Goal: Transaction & Acquisition: Purchase product/service

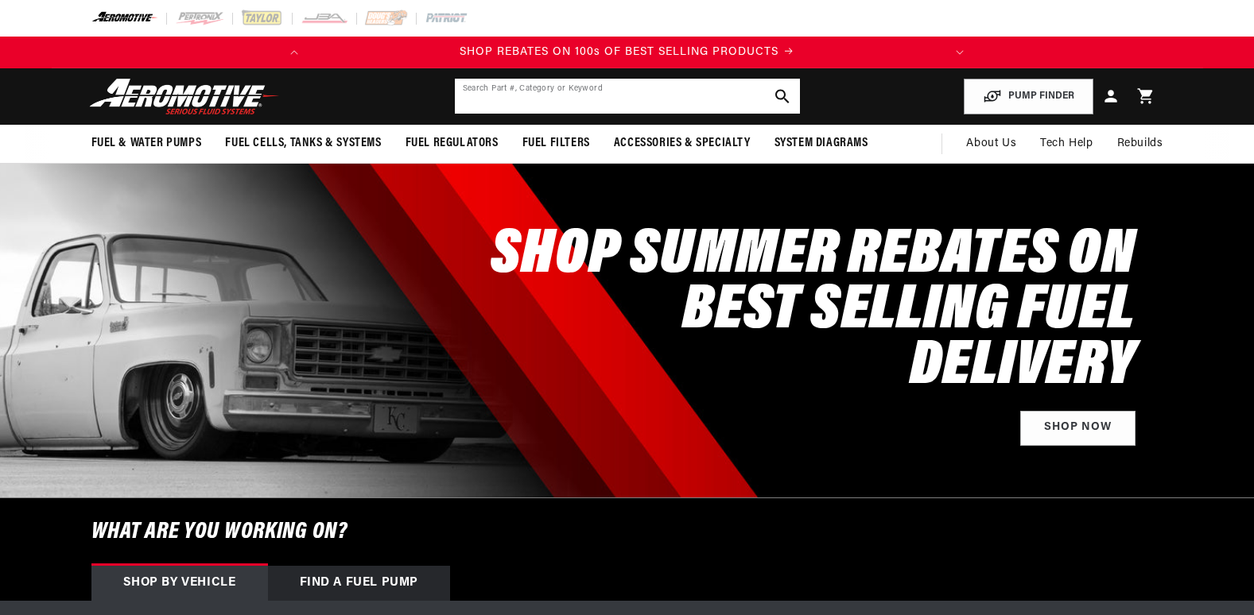
click at [566, 94] on input "text" at bounding box center [627, 96] width 345 height 35
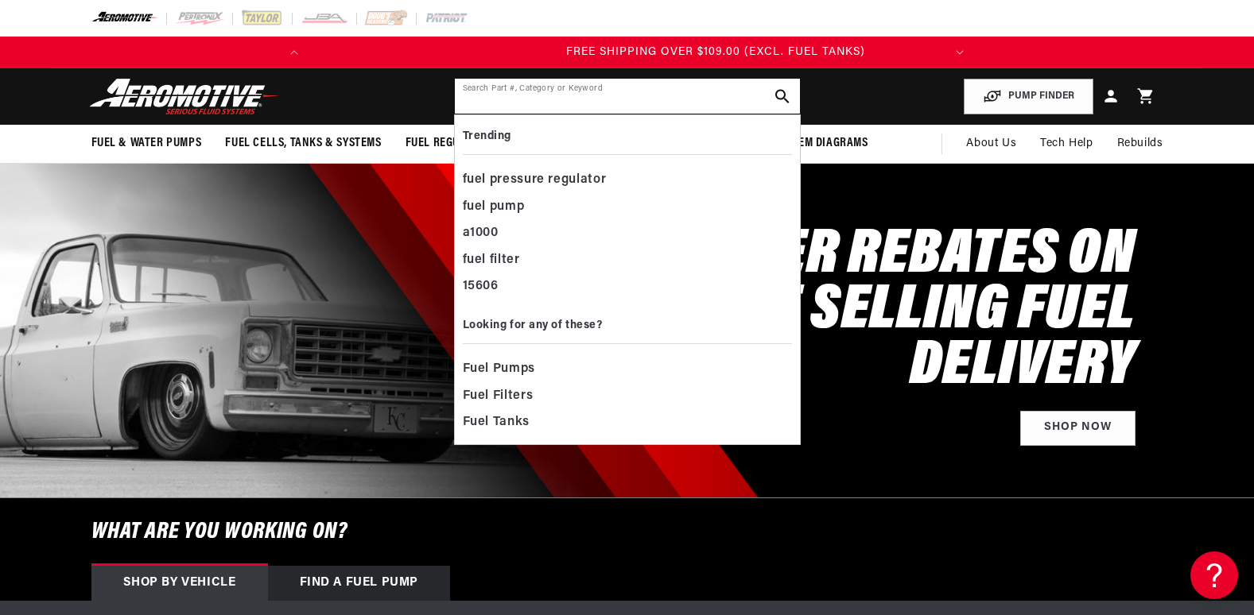
scroll to position [0, 629]
click at [509, 102] on input "text" at bounding box center [627, 96] width 345 height 35
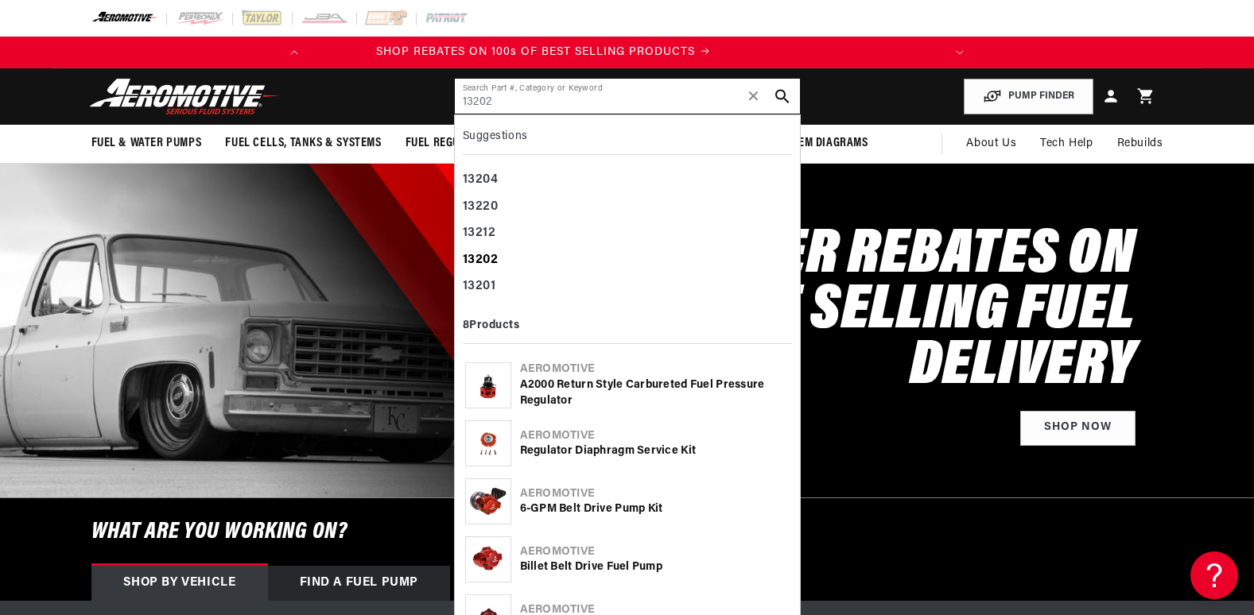
scroll to position [0, 0]
type input "13202"
click at [481, 255] on b "13202" at bounding box center [481, 260] width 36 height 13
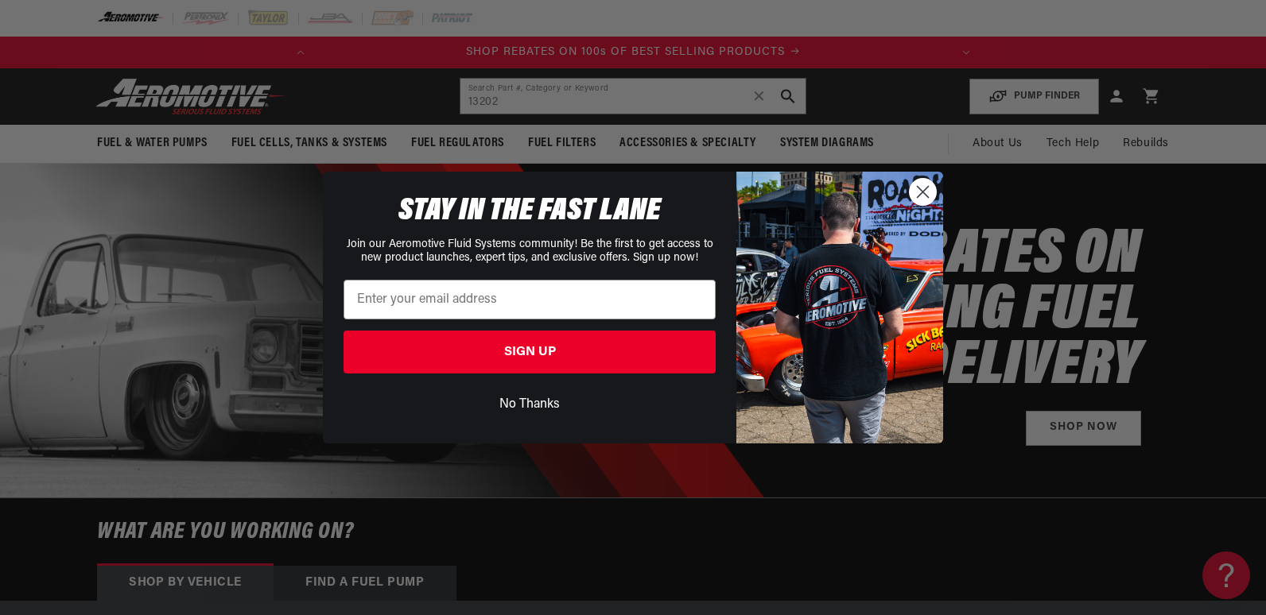
click at [533, 403] on button "No Thanks" at bounding box center [529, 405] width 372 height 30
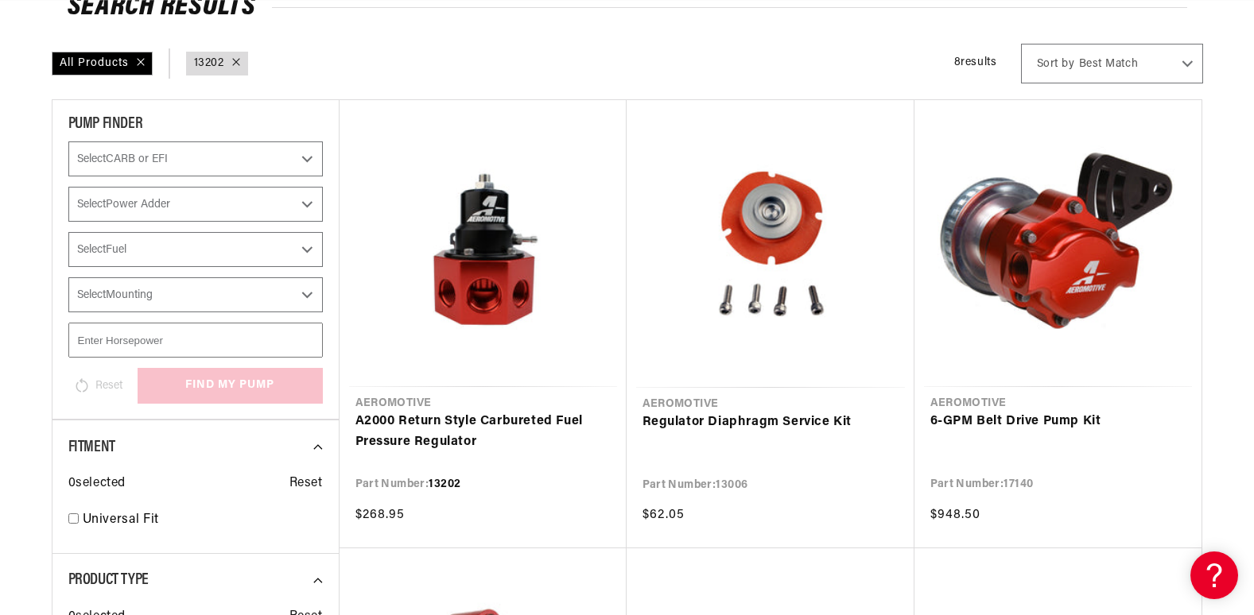
scroll to position [223, 0]
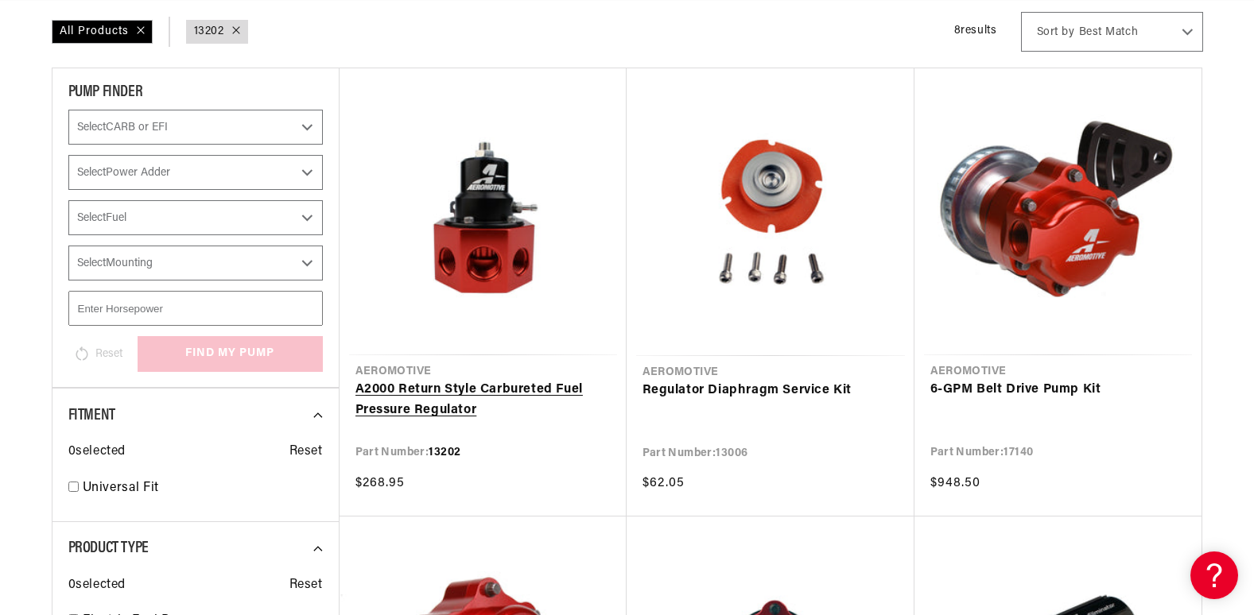
click at [492, 380] on link "A2000 Return Style Carbureted Fuel Pressure Regulator" at bounding box center [482, 400] width 255 height 41
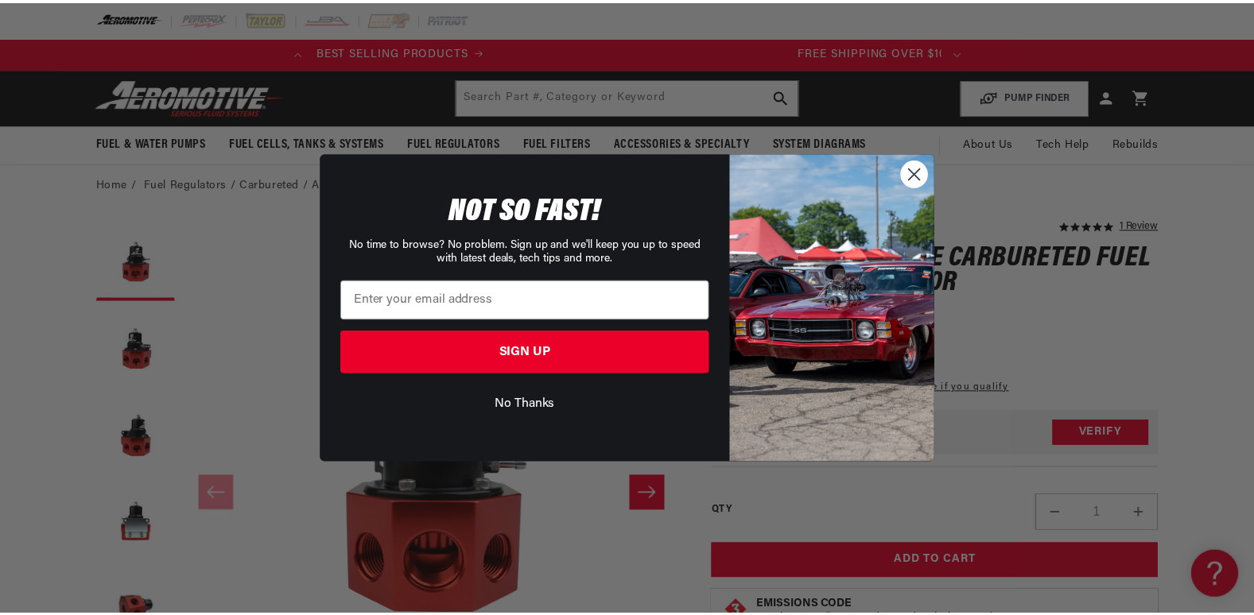
scroll to position [0, 629]
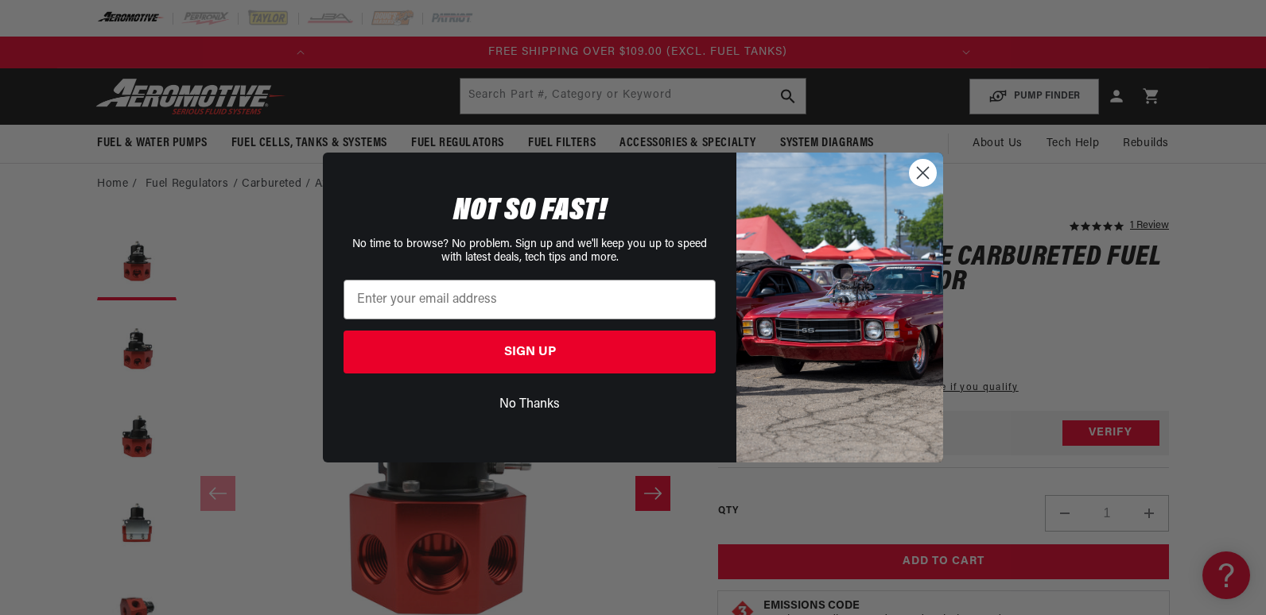
click at [528, 399] on button "No Thanks" at bounding box center [529, 405] width 372 height 30
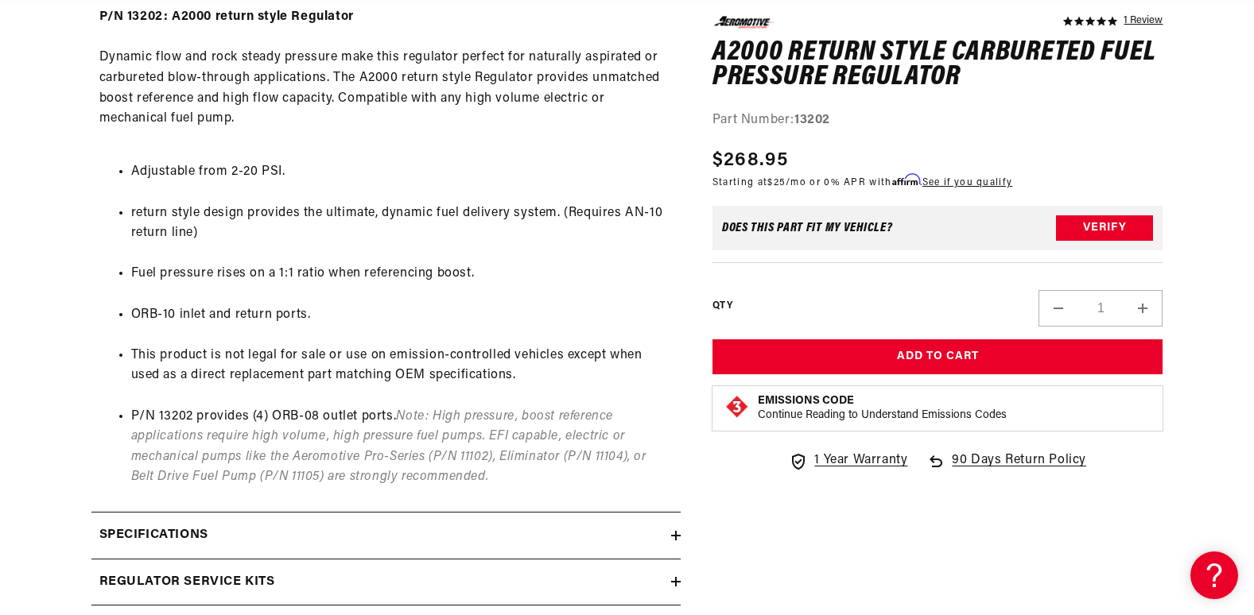
scroll to position [0, 0]
